Goal: Find specific page/section: Find specific page/section

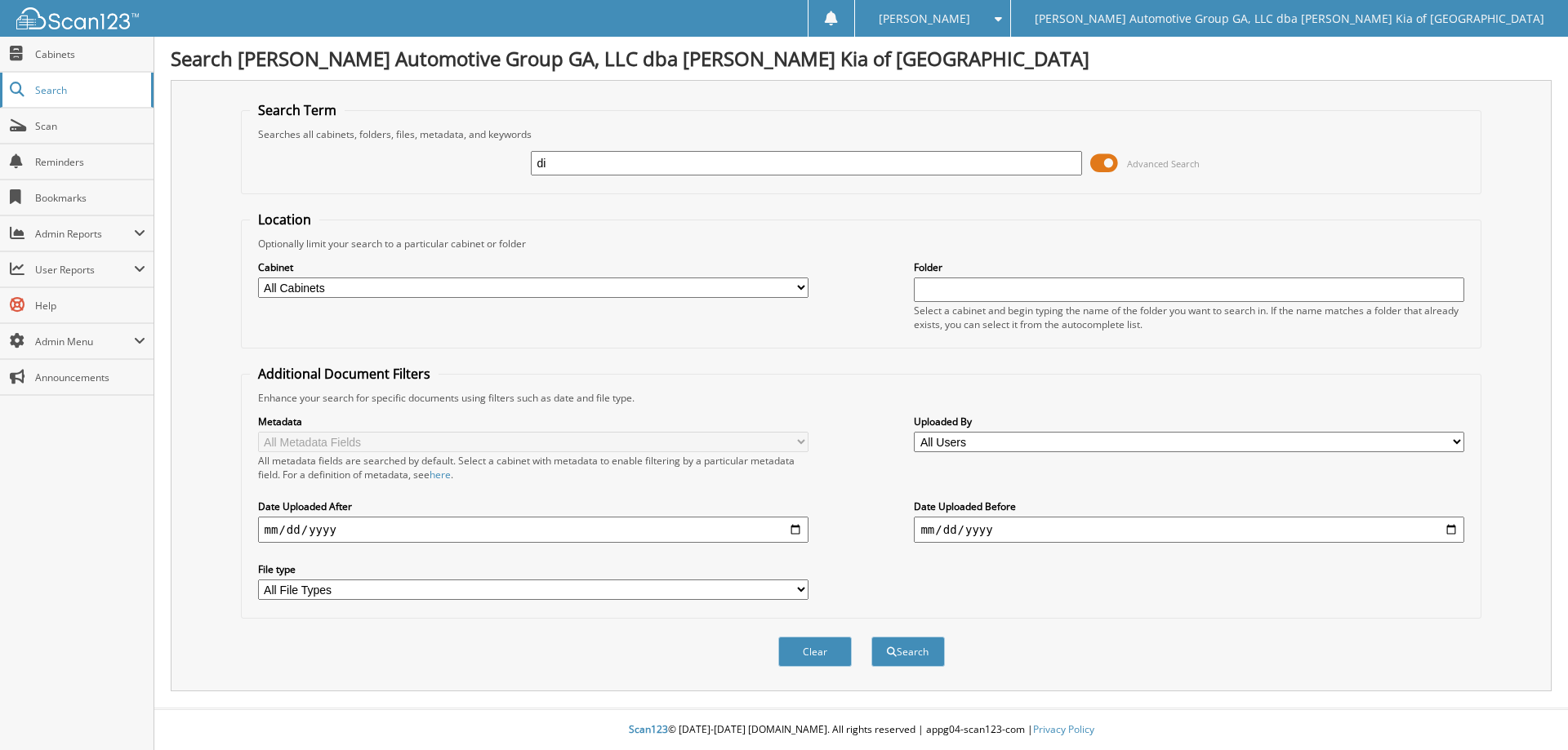
type input "d"
type input "[PERSON_NAME]"
click at [871, 637] on button "Search" at bounding box center [908, 651] width 73 height 30
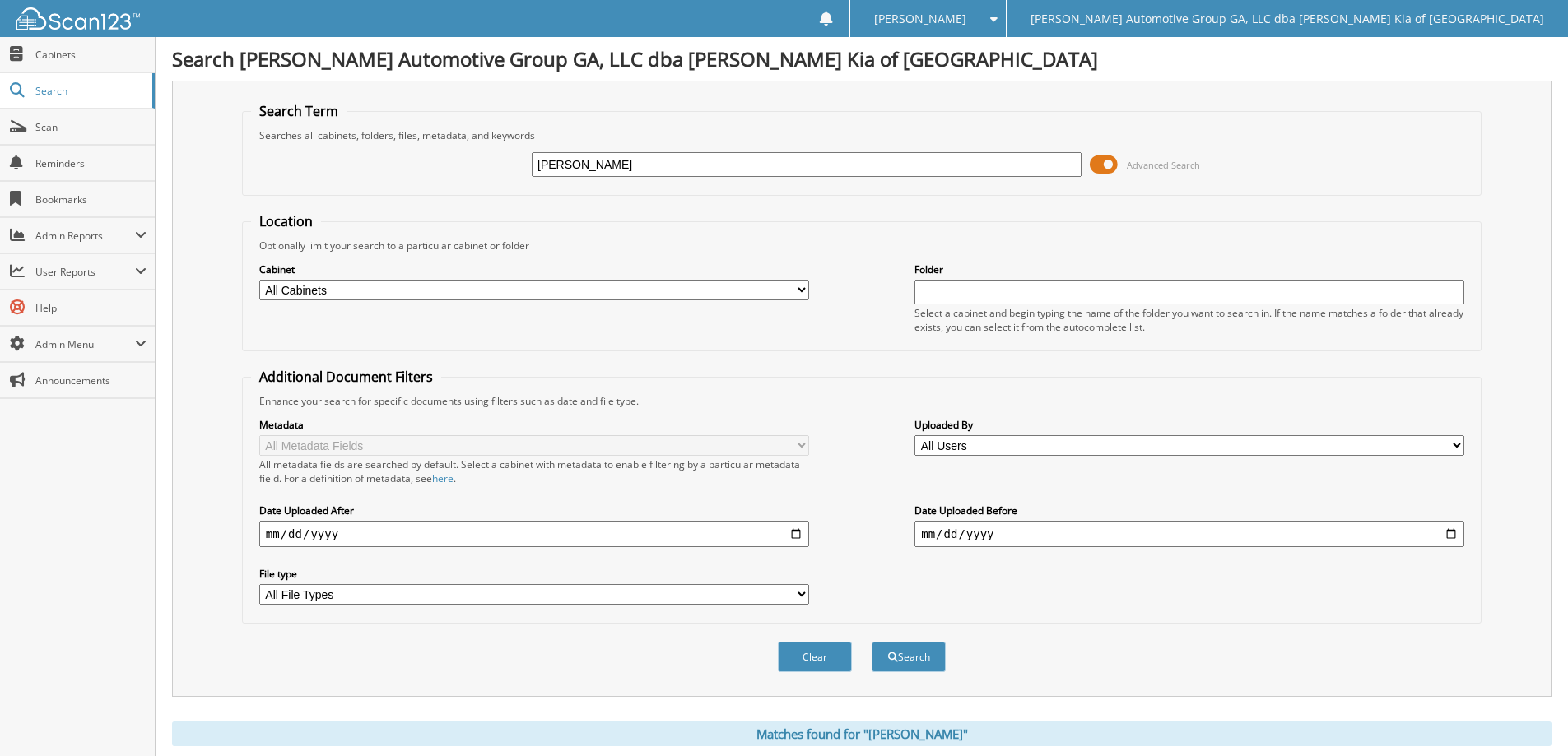
click at [1097, 163] on span at bounding box center [1104, 164] width 28 height 25
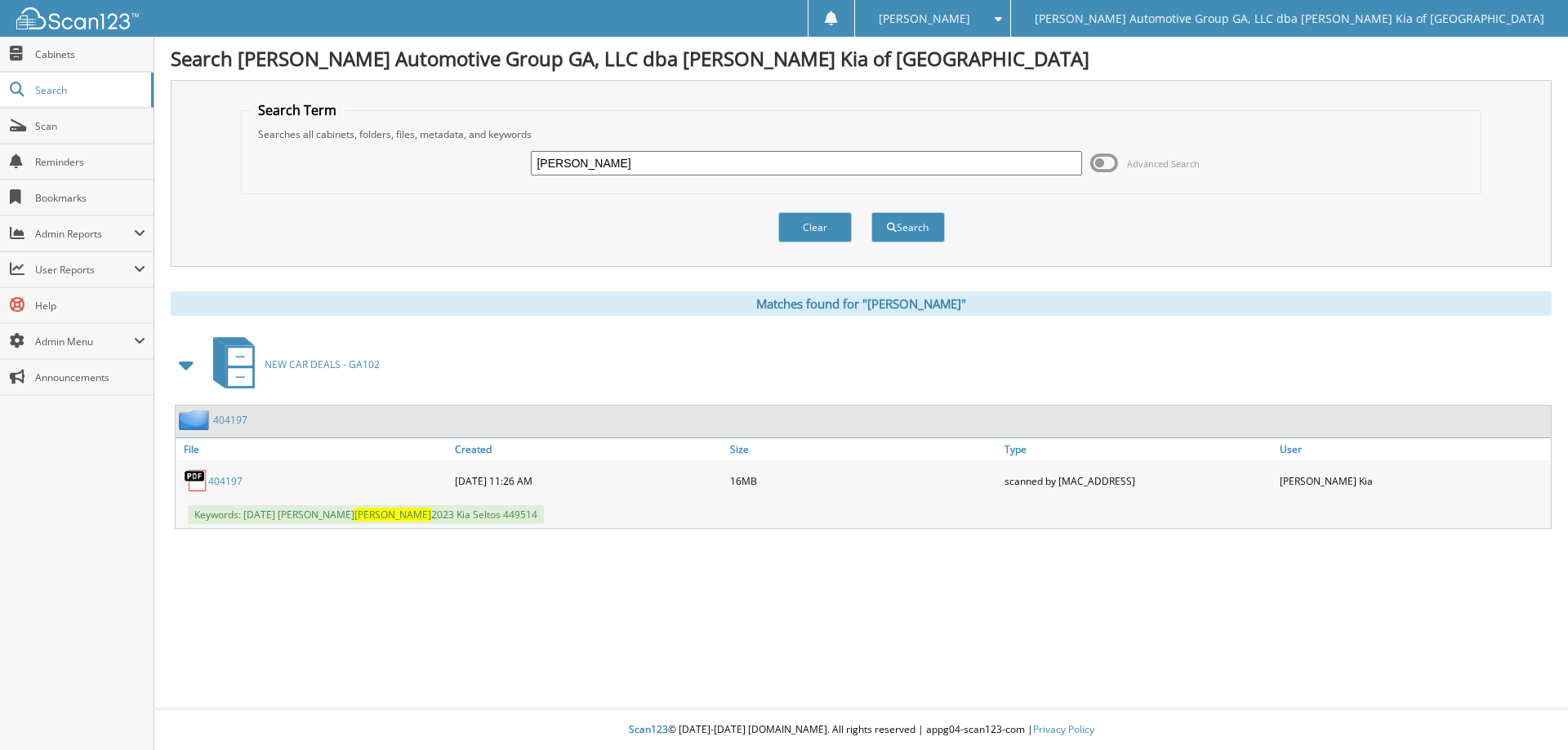
click at [231, 481] on link "404197" at bounding box center [225, 481] width 34 height 14
click at [614, 162] on input "[PERSON_NAME]" at bounding box center [806, 163] width 551 height 25
type input "natalie"
click at [871, 212] on button "Search" at bounding box center [908, 227] width 73 height 30
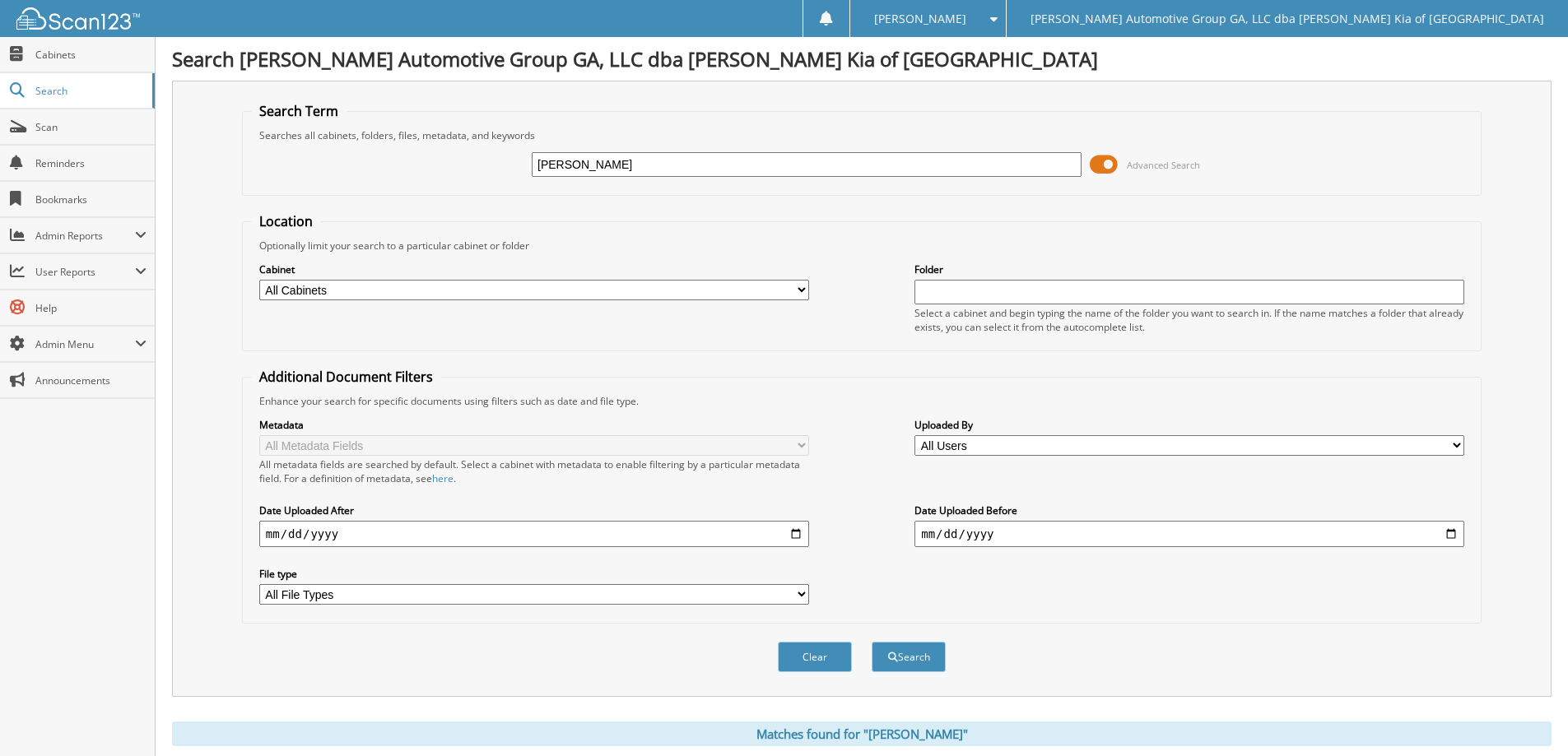
click at [608, 165] on input "[PERSON_NAME]" at bounding box center [806, 164] width 550 height 25
click at [1091, 165] on span at bounding box center [1104, 164] width 28 height 25
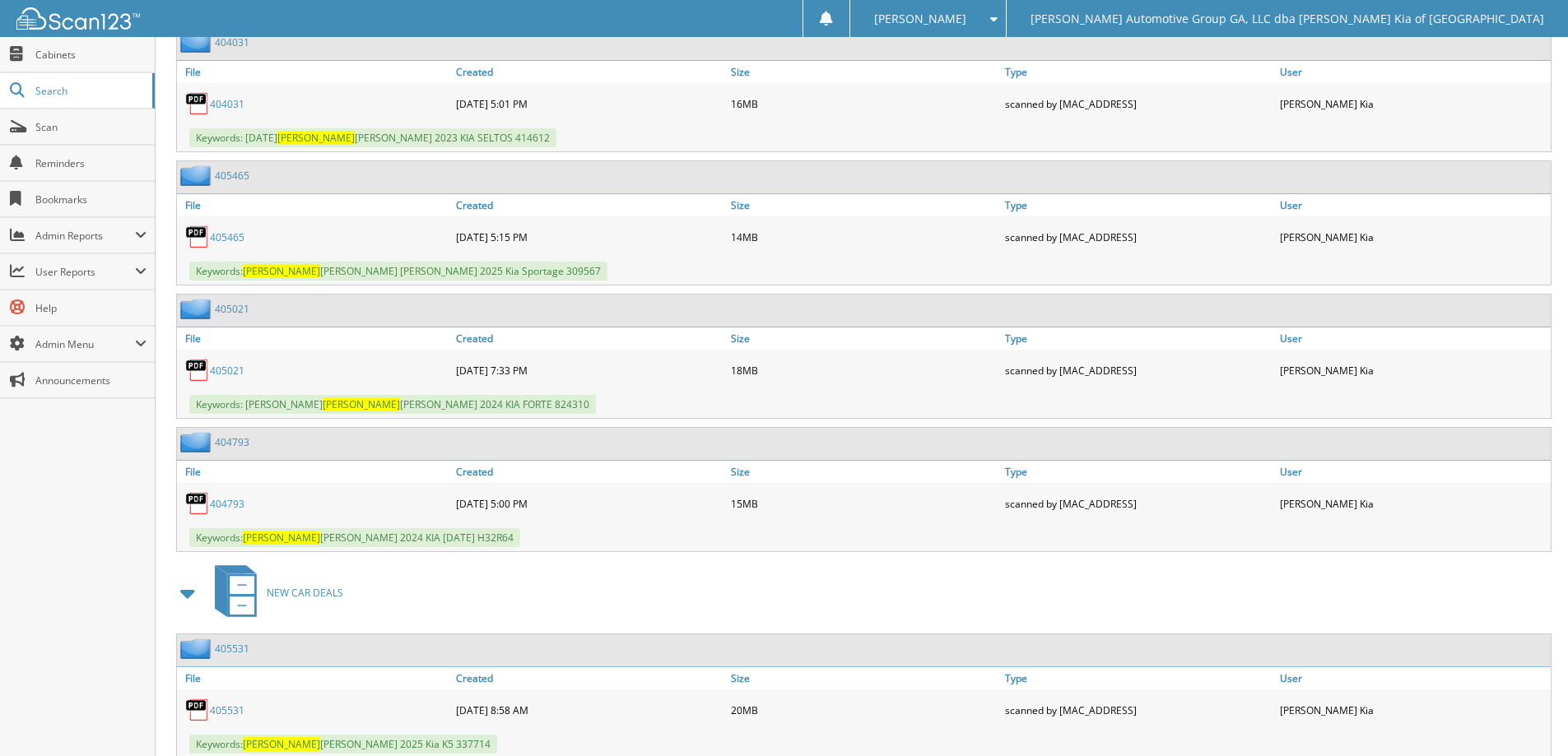
scroll to position [1039, 0]
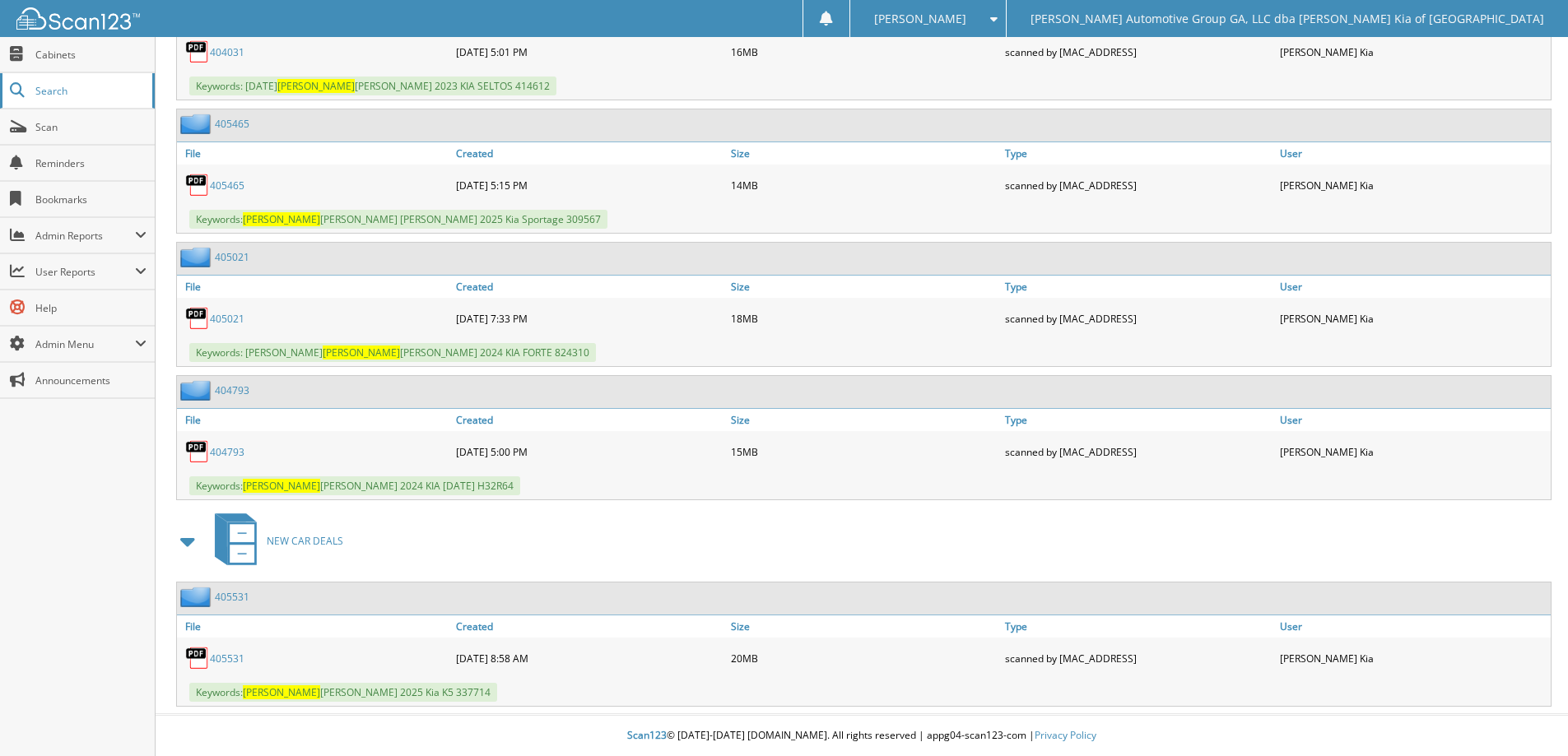
click at [68, 86] on span "Search" at bounding box center [90, 91] width 108 height 14
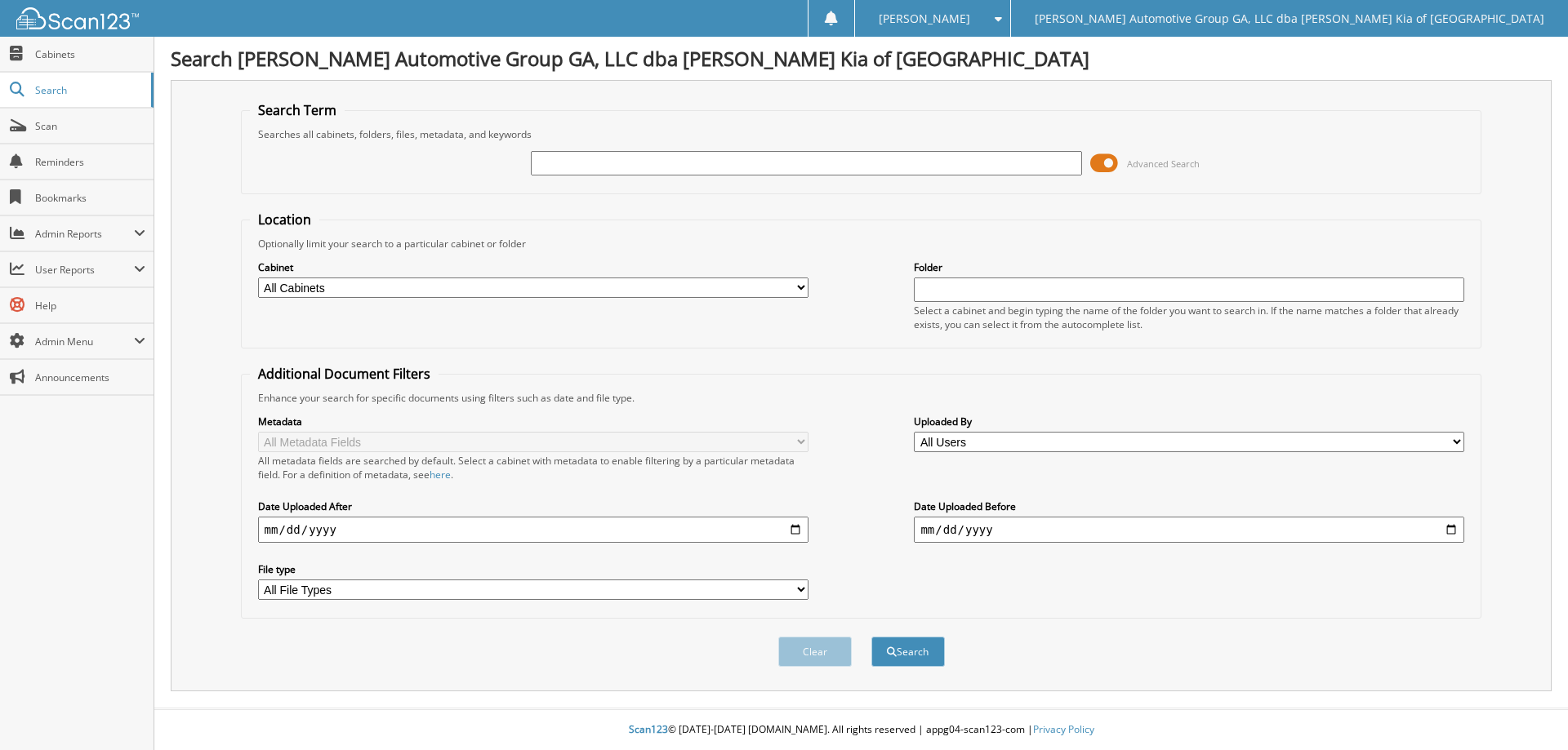
click at [621, 160] on input "text" at bounding box center [806, 163] width 551 height 25
type input "401823"
click at [871, 637] on button "Search" at bounding box center [908, 651] width 73 height 30
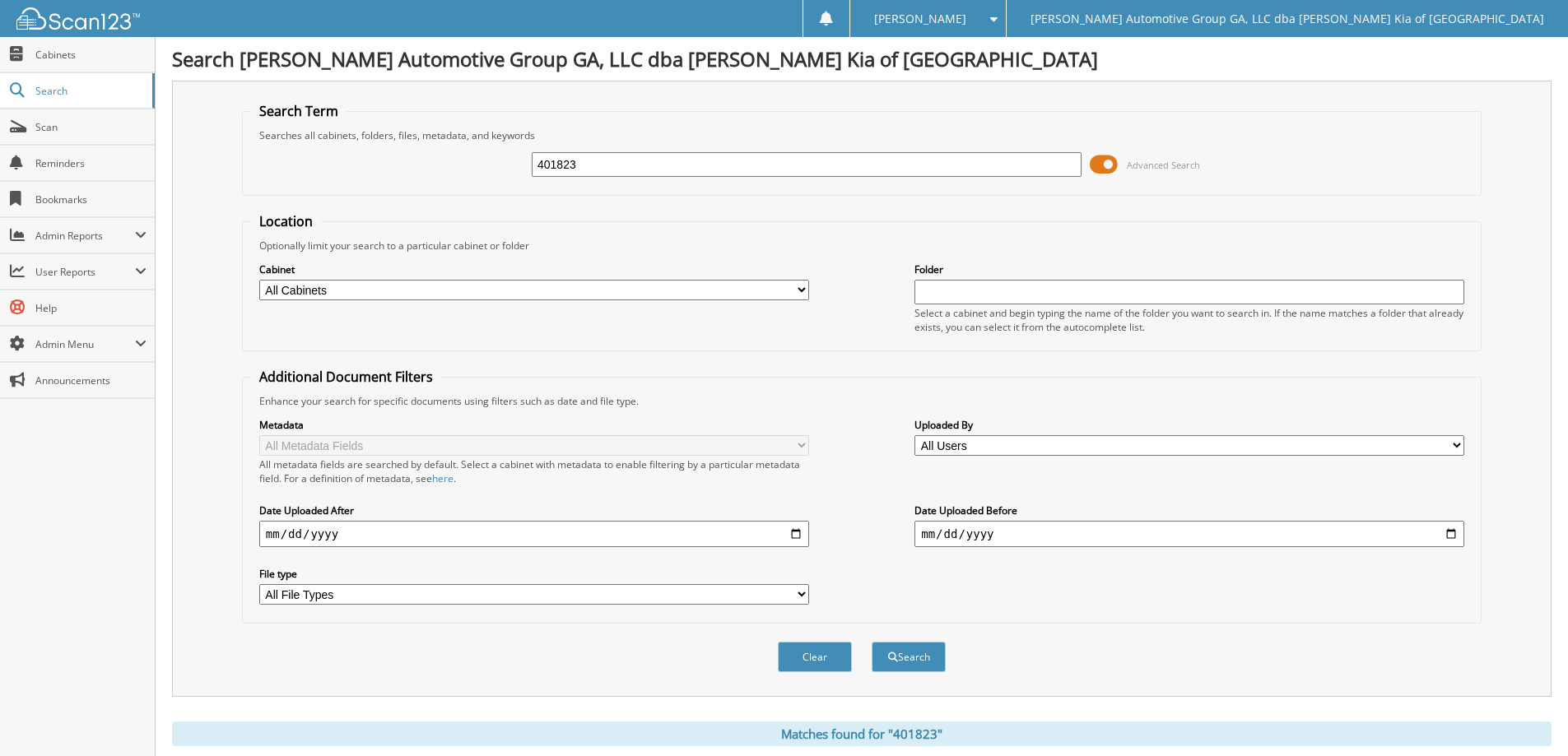
click at [1102, 161] on span at bounding box center [1104, 164] width 28 height 25
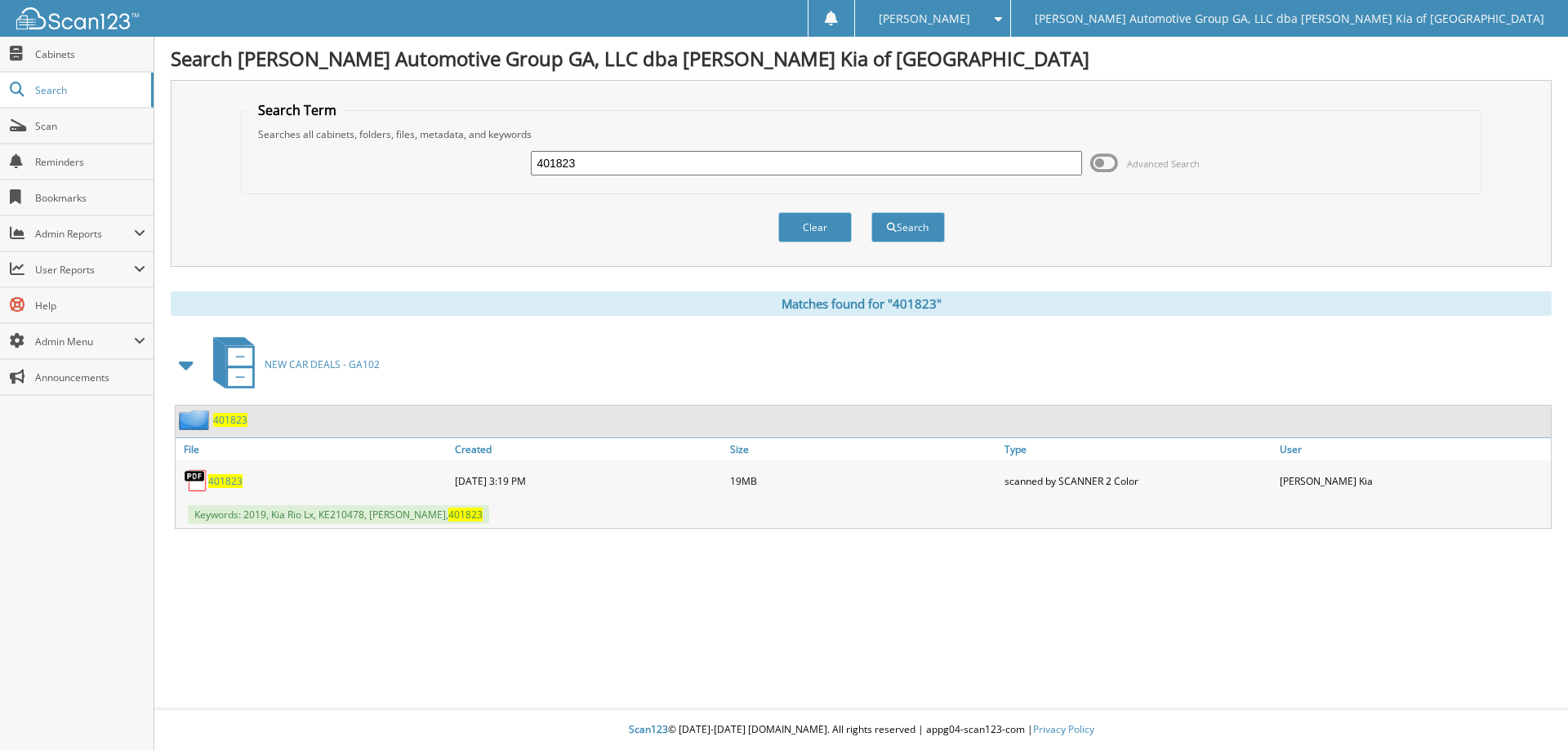
click at [227, 485] on span "401823" at bounding box center [225, 481] width 34 height 14
